Goal: Task Accomplishment & Management: Manage account settings

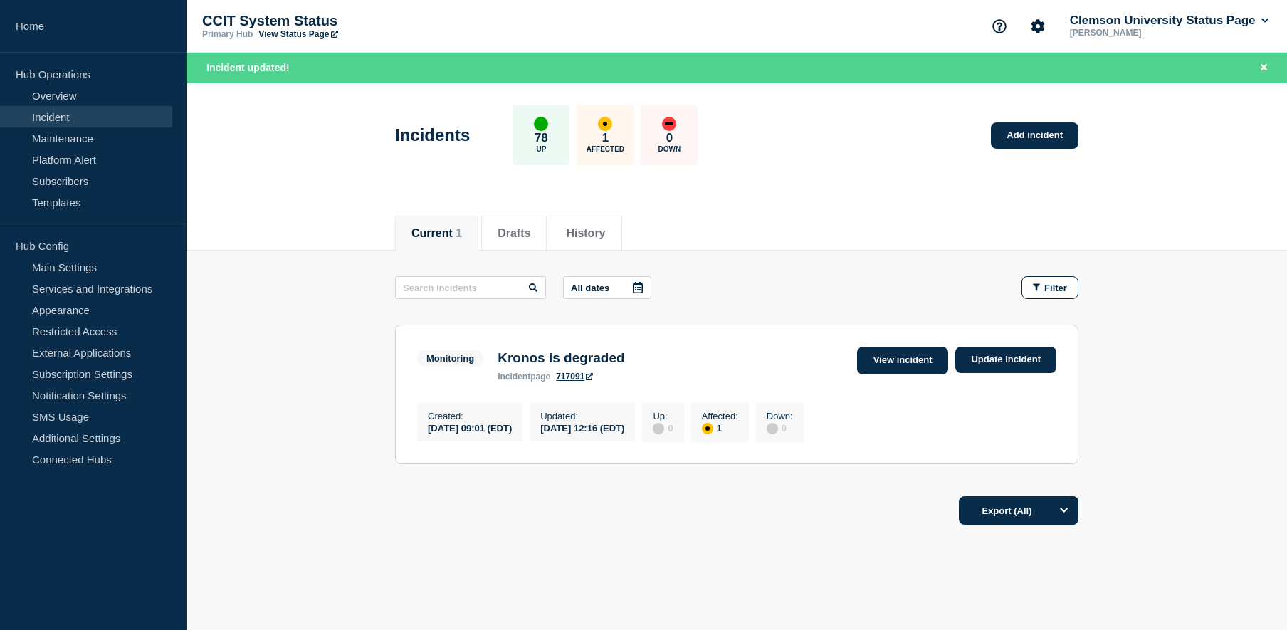
click at [912, 362] on link "View incident" at bounding box center [903, 361] width 92 height 28
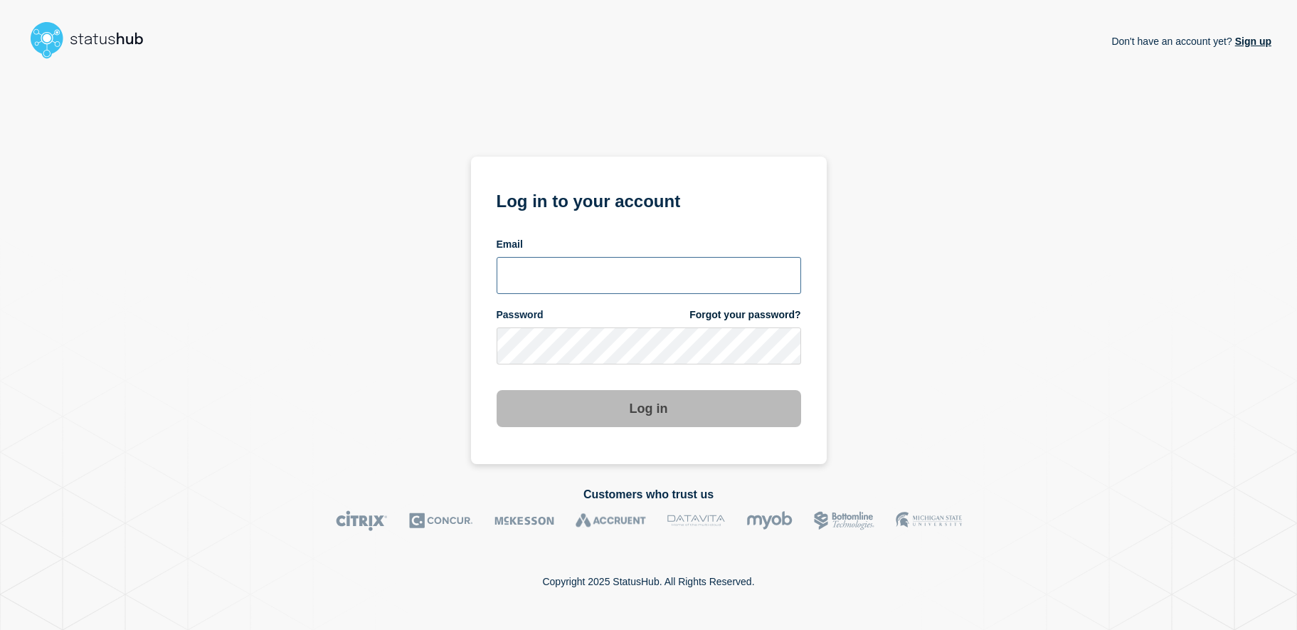
type input "lsmcgin@clemson.edu"
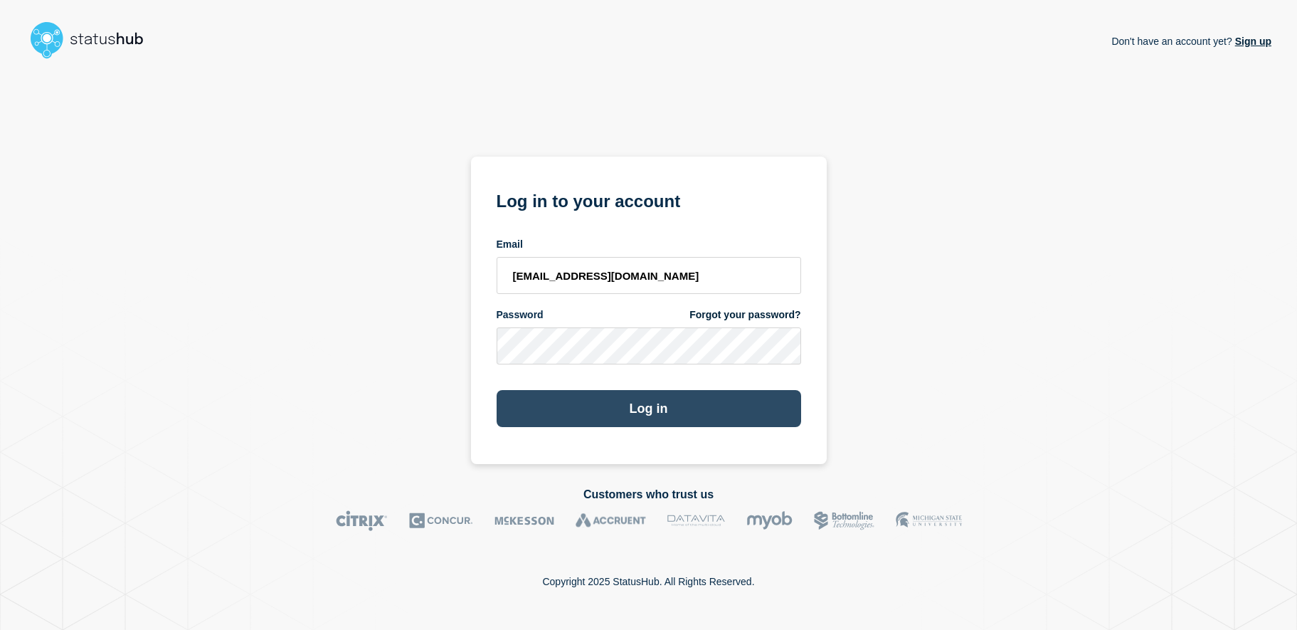
click at [673, 413] on button "Log in" at bounding box center [649, 408] width 305 height 37
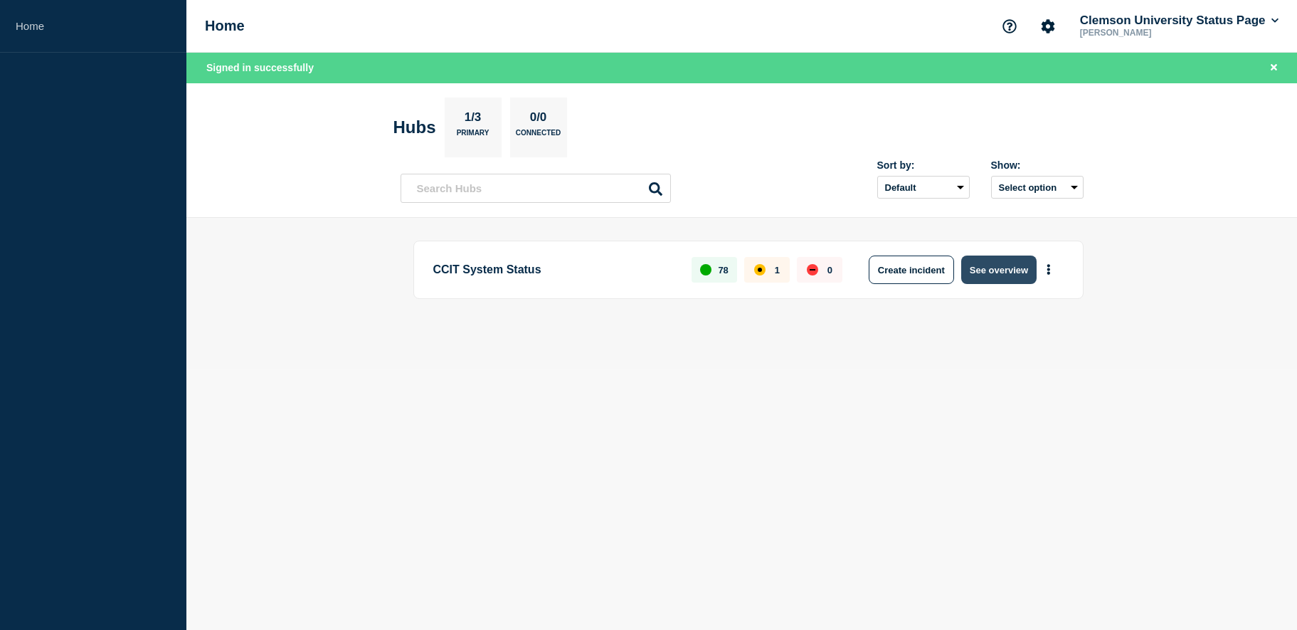
click at [1010, 275] on button "See overview" at bounding box center [998, 269] width 75 height 28
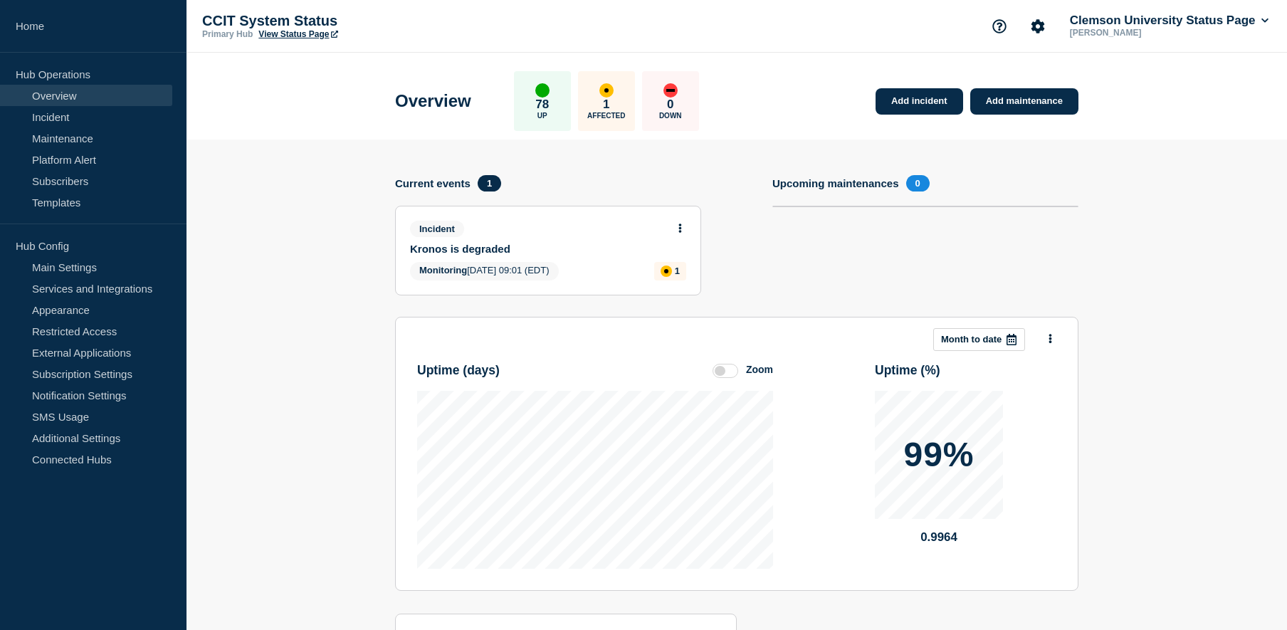
click at [454, 246] on link "Kronos is degraded" at bounding box center [538, 249] width 257 height 12
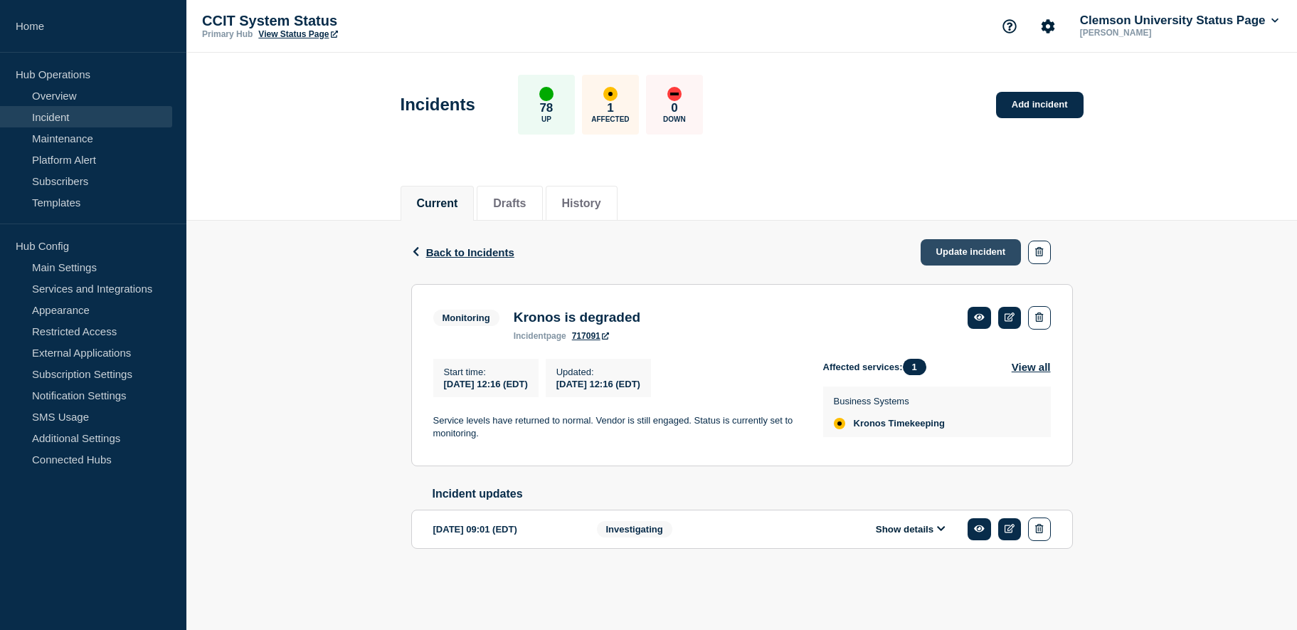
click at [974, 253] on link "Update incident" at bounding box center [971, 252] width 101 height 26
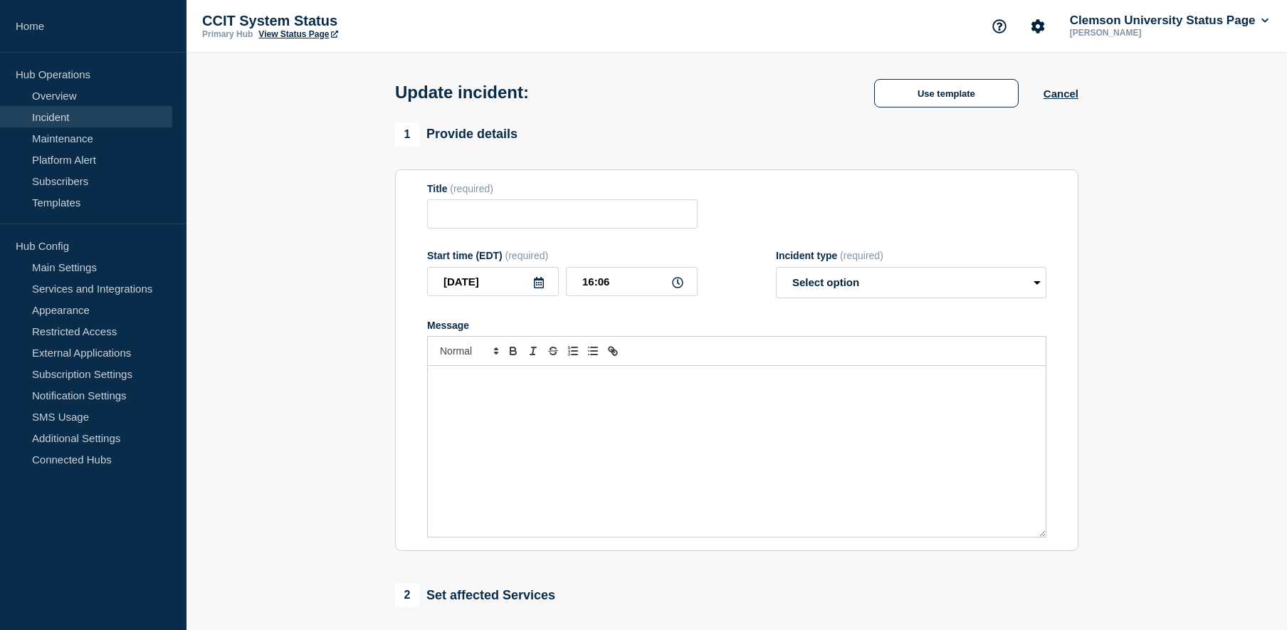
type input "Kronos is degraded"
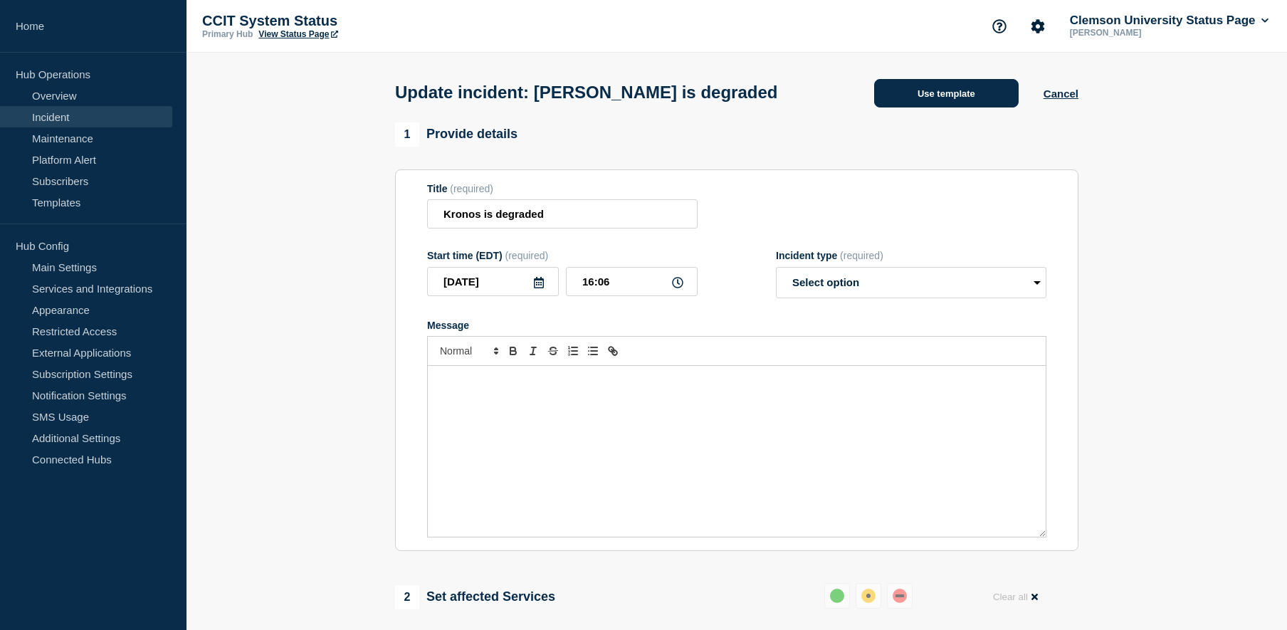
click at [992, 85] on button "Use template" at bounding box center [946, 93] width 144 height 28
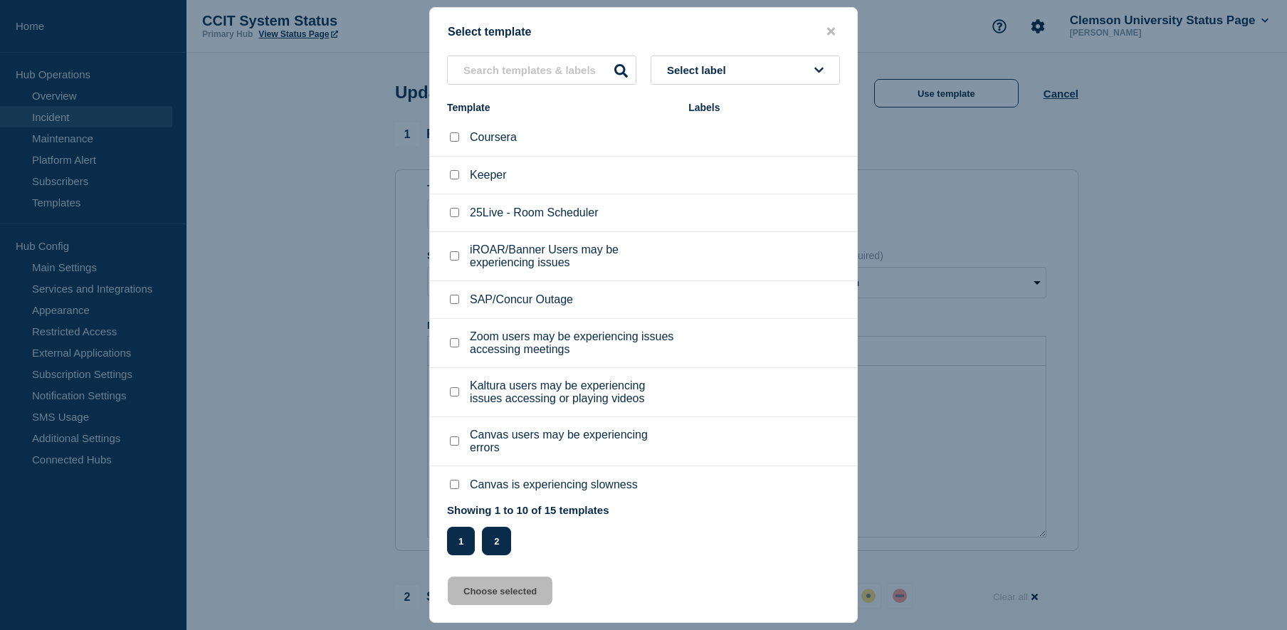
click at [498, 539] on button "2" at bounding box center [496, 541] width 29 height 28
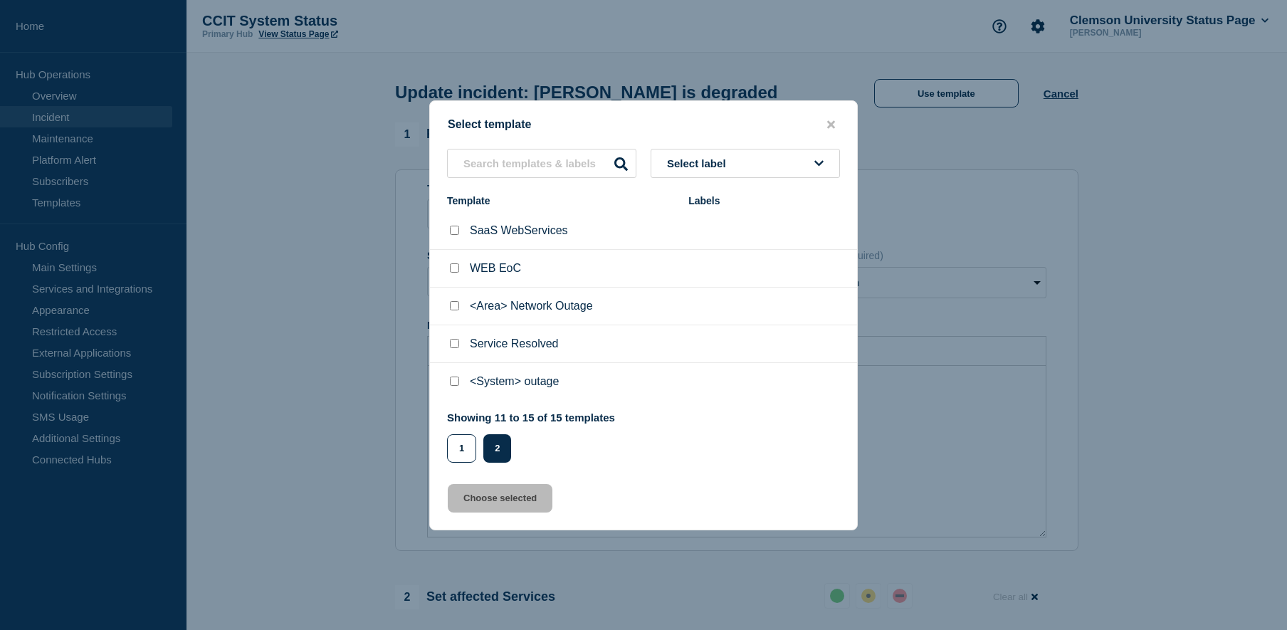
click at [456, 344] on input "Service Resolved checkbox" at bounding box center [454, 343] width 9 height 9
checkbox input "true"
click at [502, 495] on button "Choose selected" at bounding box center [500, 498] width 105 height 28
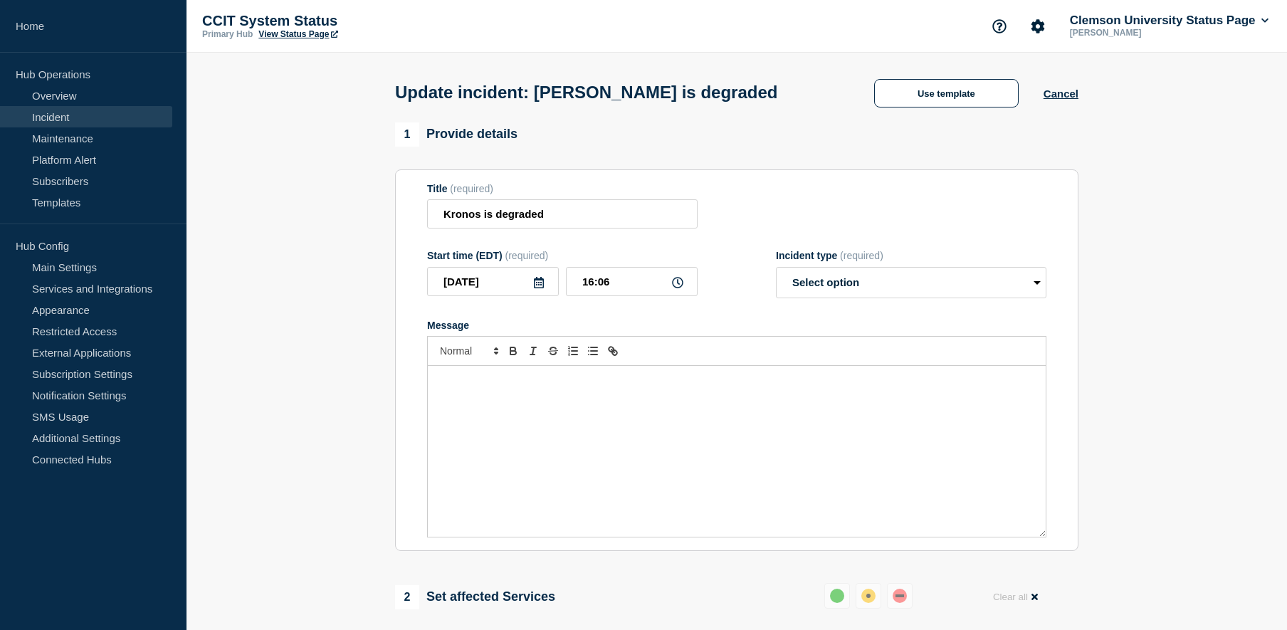
select select "resolved"
radio input "false"
radio input "true"
